Goal: Obtain resource: Download file/media

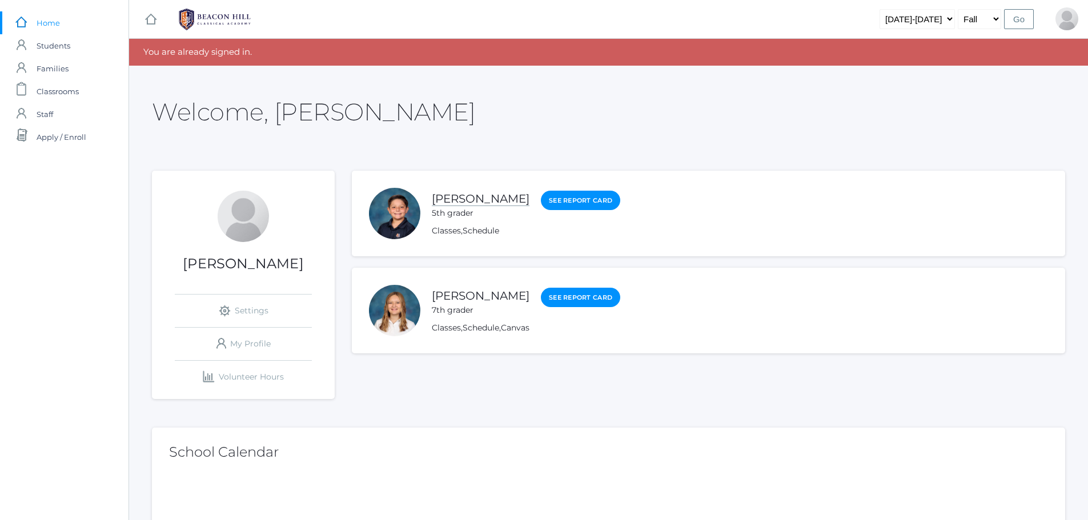
click at [443, 202] on link "[PERSON_NAME]" at bounding box center [481, 199] width 98 height 14
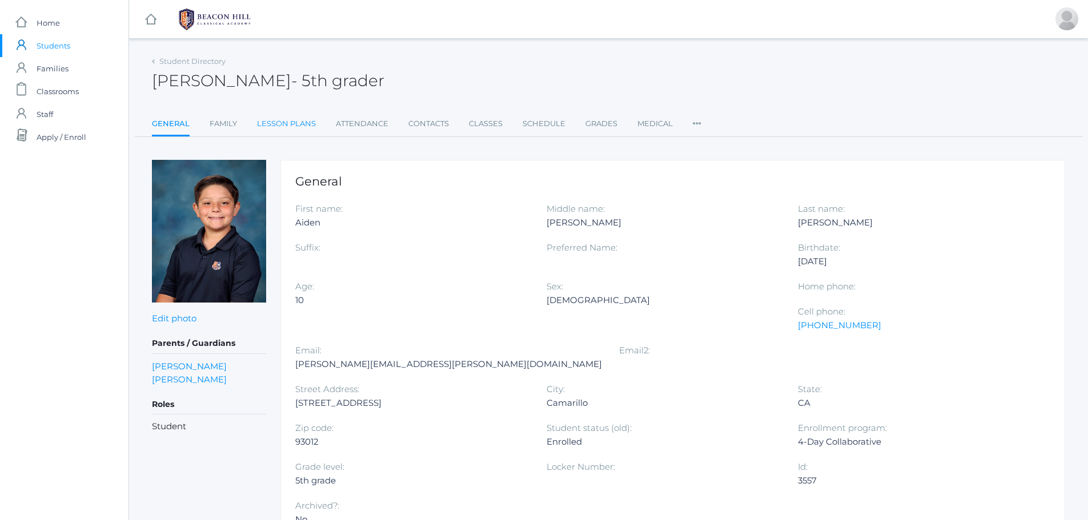
click at [299, 121] on link "Lesson Plans" at bounding box center [286, 124] width 59 height 23
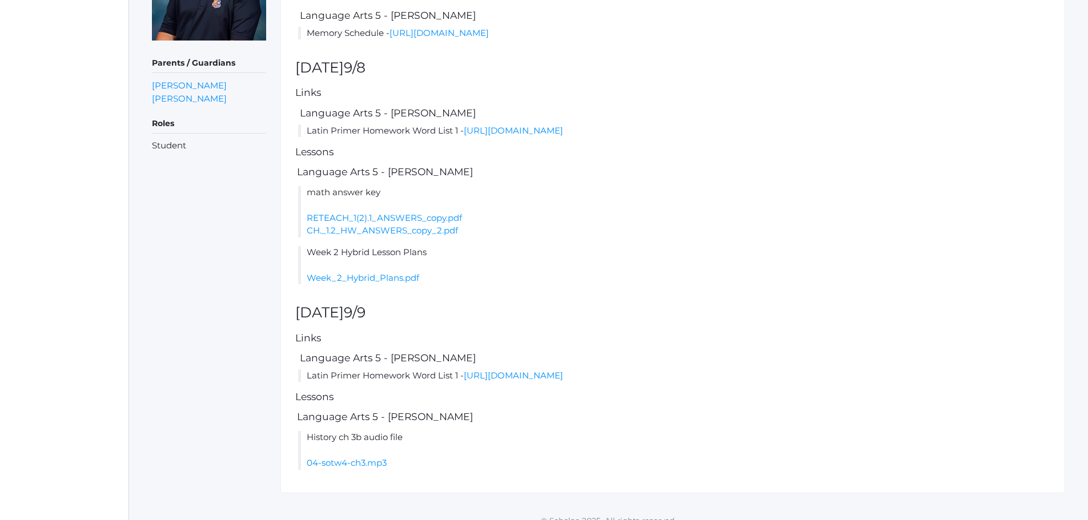
scroll to position [276, 0]
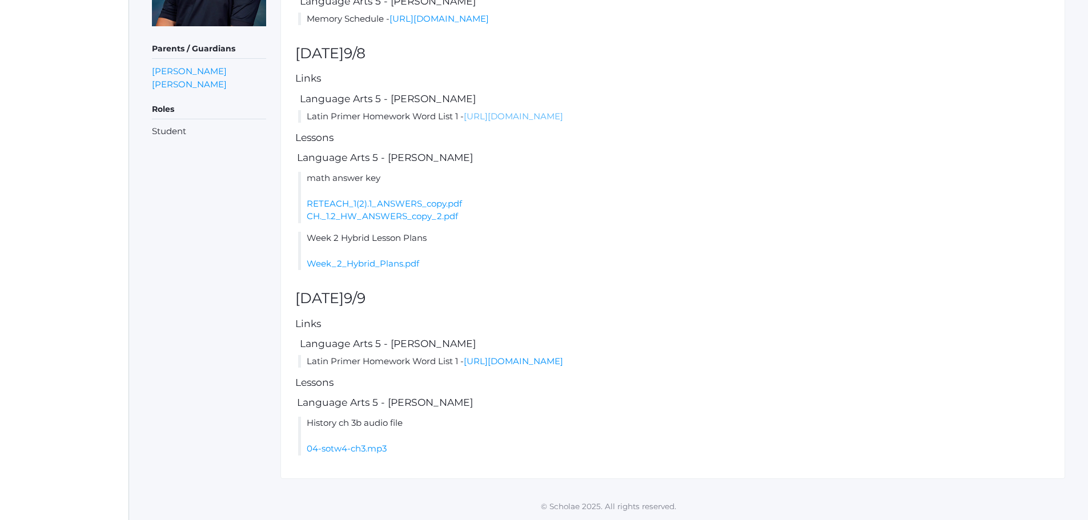
click at [518, 118] on link "[URL][DOMAIN_NAME]" at bounding box center [513, 116] width 99 height 11
click at [375, 266] on link "Week_2_Hybrid_Plans.pdf" at bounding box center [363, 263] width 113 height 11
click at [387, 256] on li "Week 2 Hybrid Lesson Plans Week_2_Hybrid_Plans.pdf" at bounding box center [674, 251] width 752 height 39
click at [393, 266] on link "Week_2_Hybrid_Plans.pdf" at bounding box center [363, 263] width 113 height 11
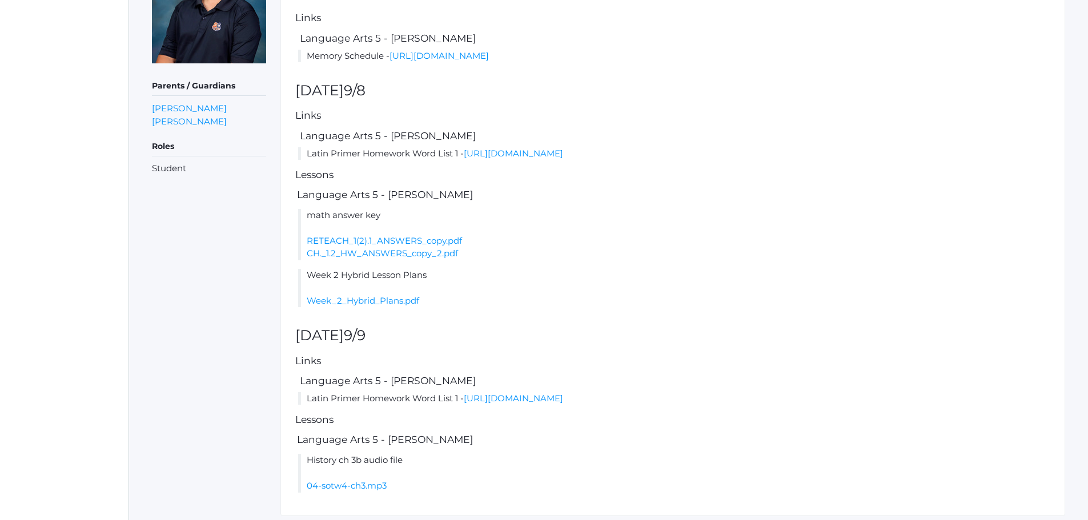
scroll to position [219, 0]
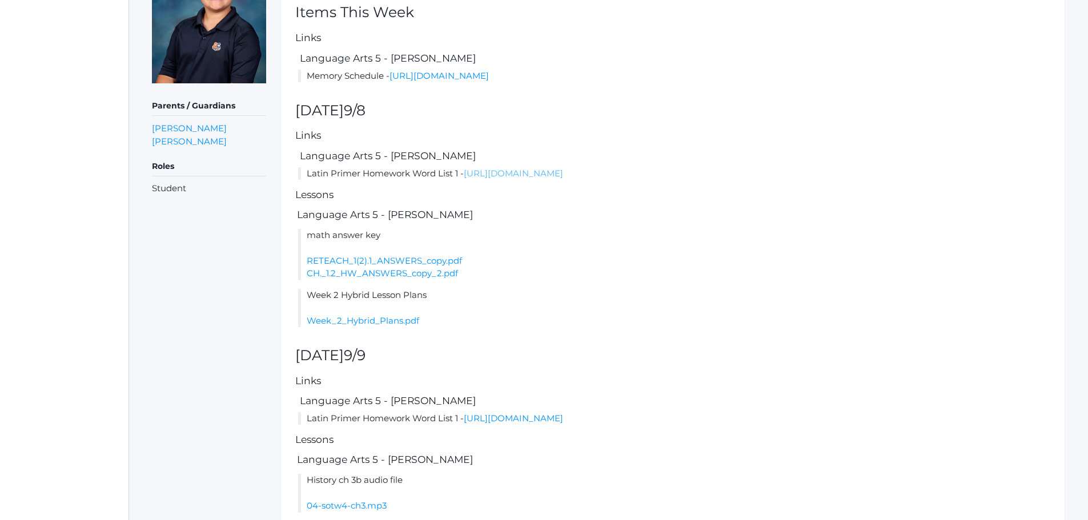
click at [537, 173] on link "[URL][DOMAIN_NAME]" at bounding box center [513, 173] width 99 height 11
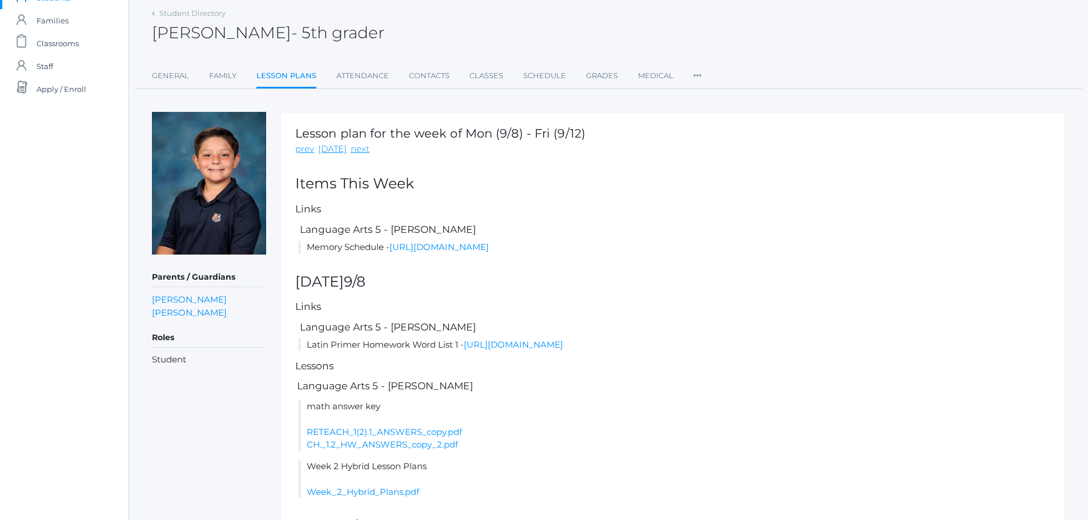
scroll to position [0, 0]
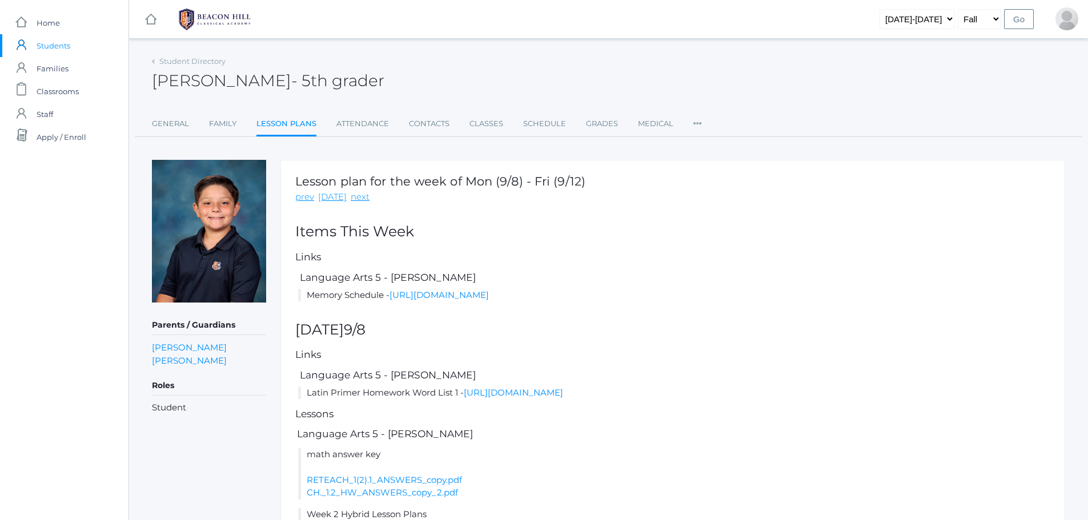
click at [242, 219] on img at bounding box center [209, 231] width 114 height 143
